Goal: Entertainment & Leisure: Consume media (video, audio)

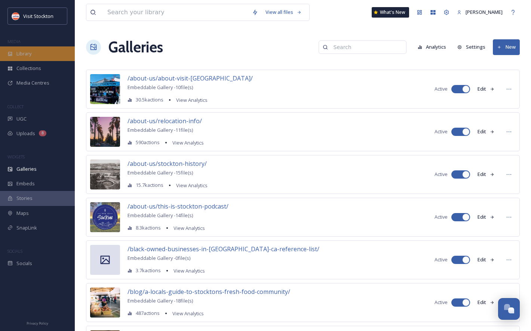
click at [35, 58] on div "Library" at bounding box center [37, 53] width 75 height 15
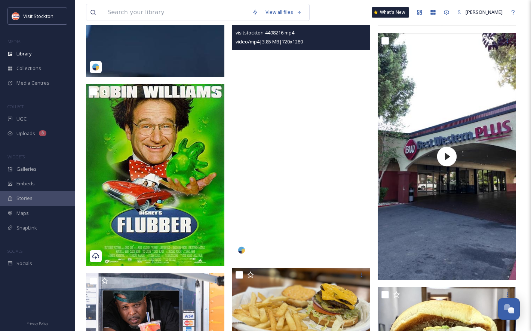
scroll to position [1708, 0]
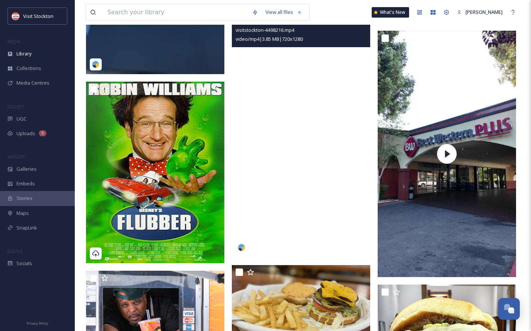
click at [325, 115] on video "visitstockton-4498216.mp4" at bounding box center [301, 134] width 138 height 246
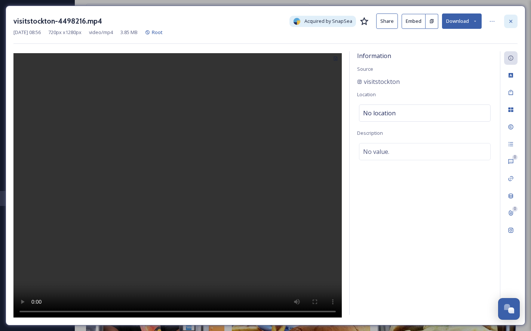
click at [511, 21] on icon at bounding box center [510, 20] width 3 height 3
